Goal: Register for event/course

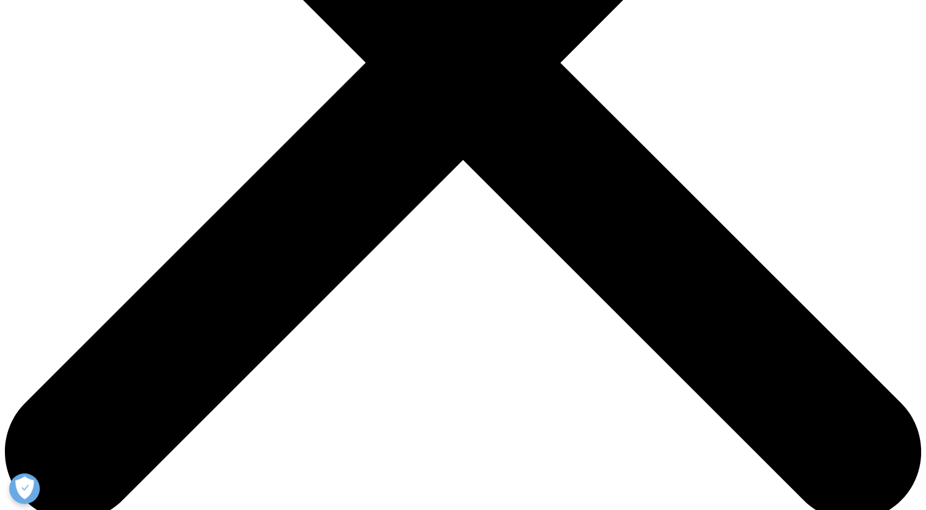
scroll to position [406, 0]
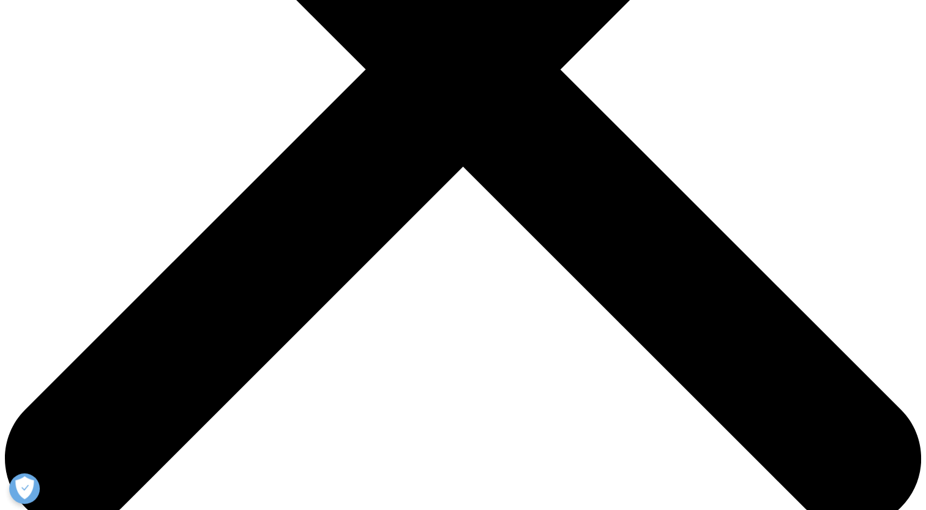
checkbox input "true"
